Goal: Download file/media

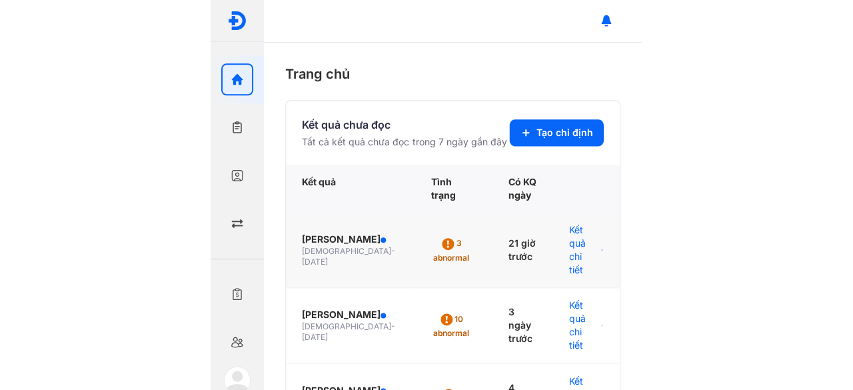
scroll to position [67, 0]
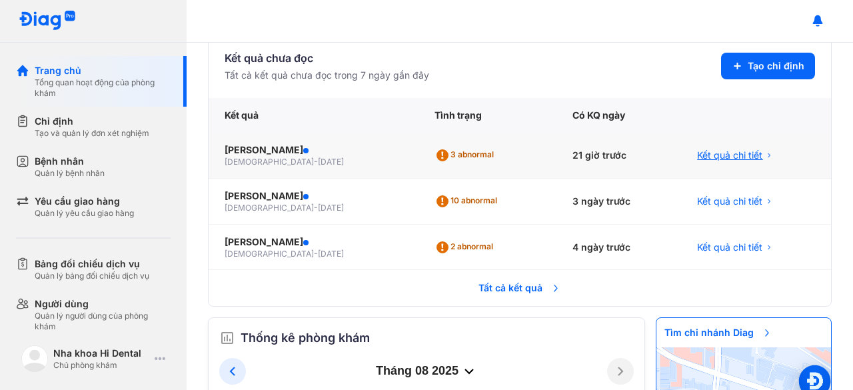
click at [430, 151] on span "Kết quả chi tiết" at bounding box center [729, 155] width 65 height 13
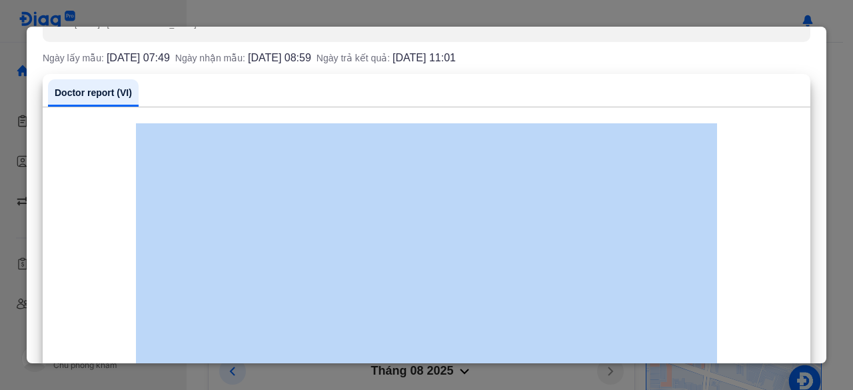
scroll to position [0, 0]
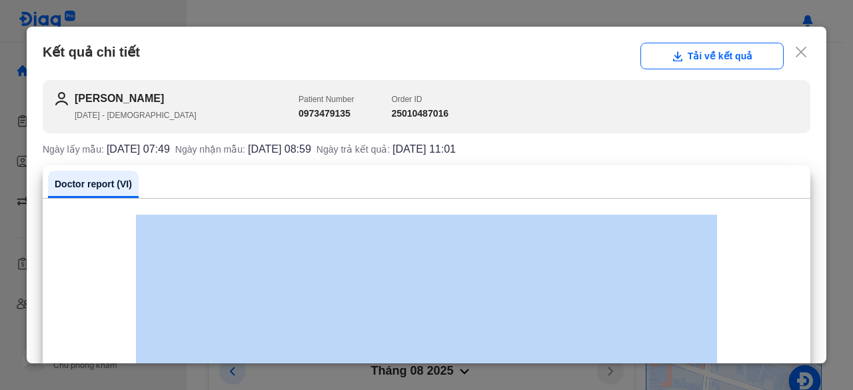
drag, startPoint x: 715, startPoint y: 35, endPoint x: 713, endPoint y: 13, distance: 22.7
click at [430, 13] on div "Kết quả chi tiết Tải về kết quả LÊ DANH TIẾN [DATE] - [DEMOGRAPHIC_DATA] Patien…" at bounding box center [426, 195] width 853 height 390
click at [430, 51] on button "Tải về kết quả" at bounding box center [711, 56] width 143 height 27
click at [430, 14] on div at bounding box center [426, 195] width 853 height 390
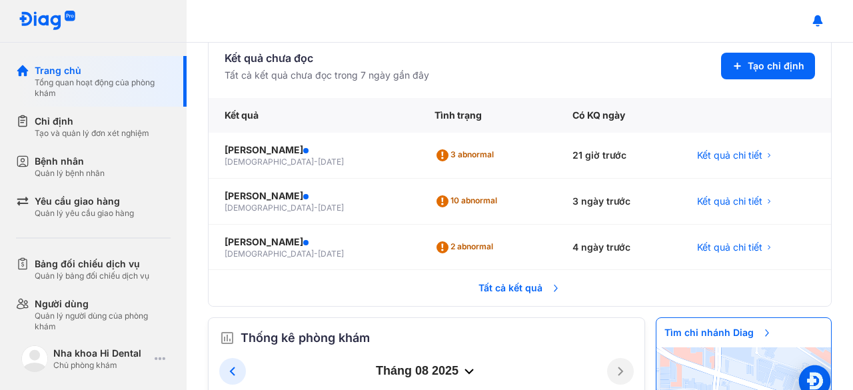
click at [430, 283] on span "Tất cả kết quả" at bounding box center [519, 287] width 99 height 29
